Goal: Navigation & Orientation: Understand site structure

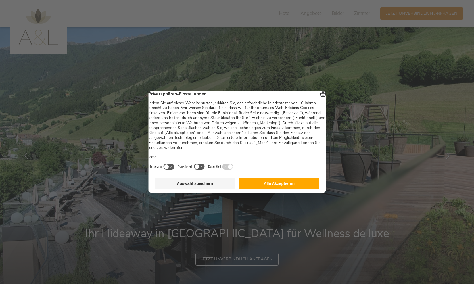
click at [280, 189] on button "Alle Akzeptieren" at bounding box center [279, 183] width 80 height 11
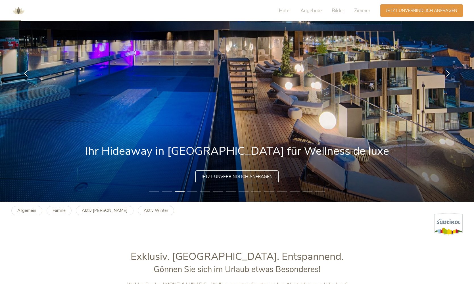
scroll to position [77, 0]
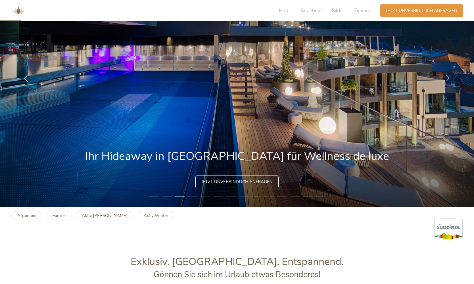
click at [448, 78] on icon at bounding box center [448, 77] width 7 height 7
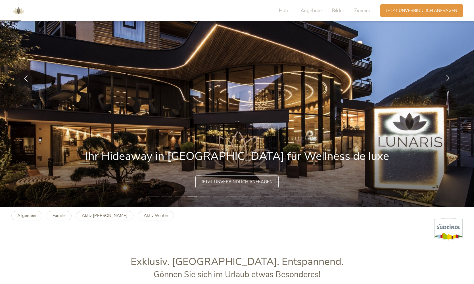
click at [448, 78] on icon at bounding box center [448, 77] width 7 height 7
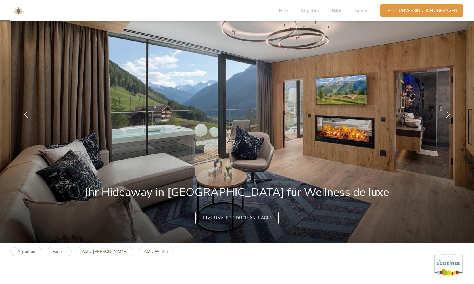
scroll to position [43, 0]
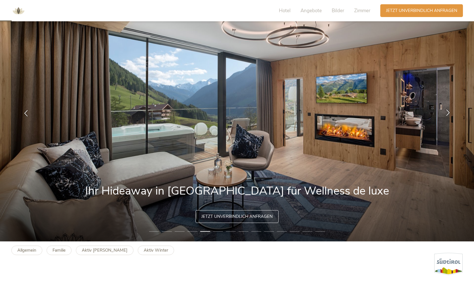
click at [447, 114] on icon at bounding box center [448, 112] width 7 height 7
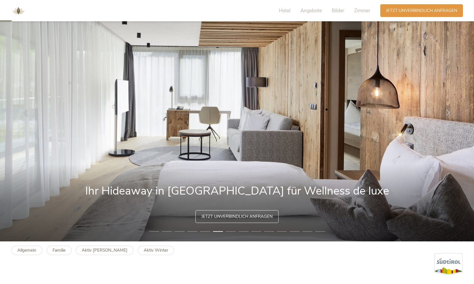
click at [447, 114] on icon at bounding box center [448, 112] width 7 height 7
click at [449, 112] on icon at bounding box center [448, 112] width 7 height 7
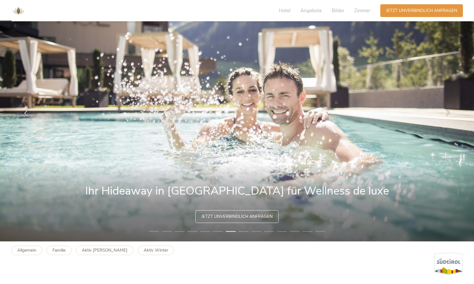
click at [448, 112] on icon at bounding box center [448, 112] width 7 height 7
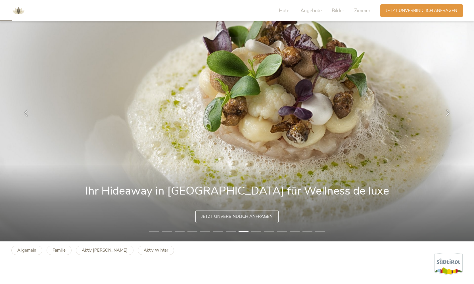
click at [448, 112] on icon at bounding box center [448, 112] width 7 height 7
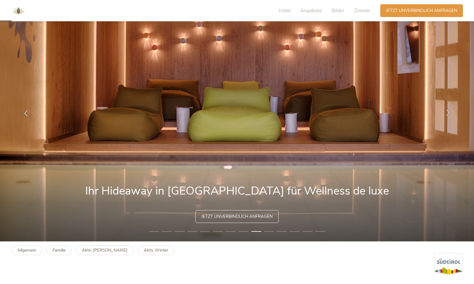
click at [448, 112] on icon at bounding box center [448, 112] width 7 height 7
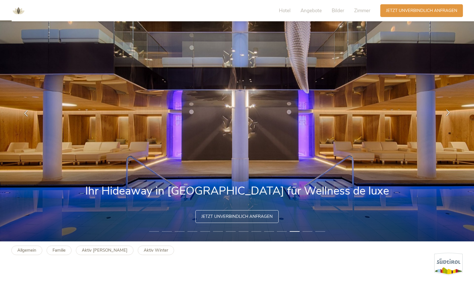
click at [449, 112] on icon at bounding box center [448, 112] width 7 height 7
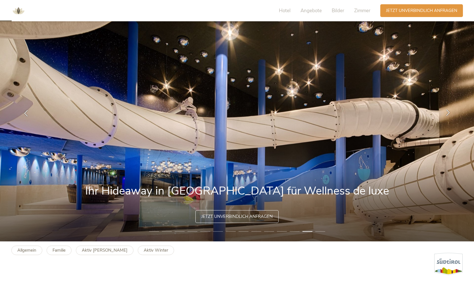
click at [449, 112] on icon at bounding box center [448, 112] width 7 height 7
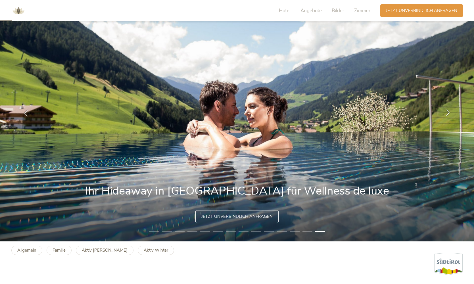
click at [449, 112] on icon at bounding box center [448, 112] width 7 height 7
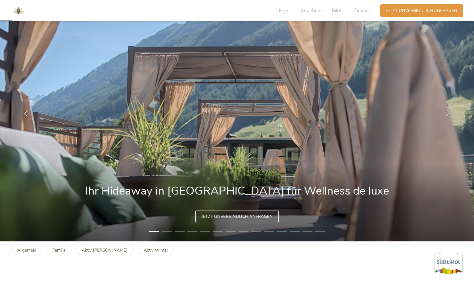
click at [449, 112] on icon at bounding box center [448, 112] width 7 height 7
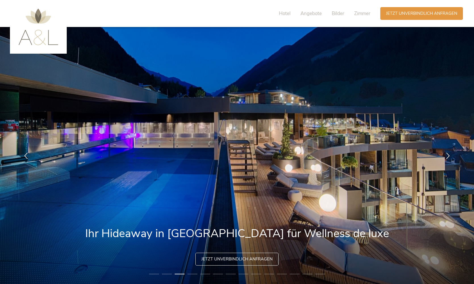
scroll to position [0, 0]
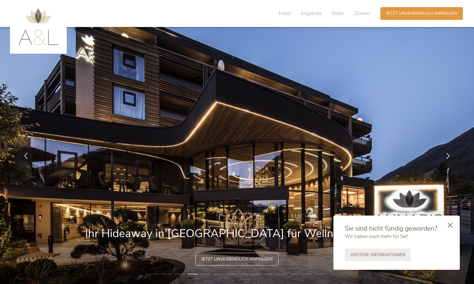
click at [38, 20] on img at bounding box center [38, 27] width 40 height 37
